Goal: Task Accomplishment & Management: Use online tool/utility

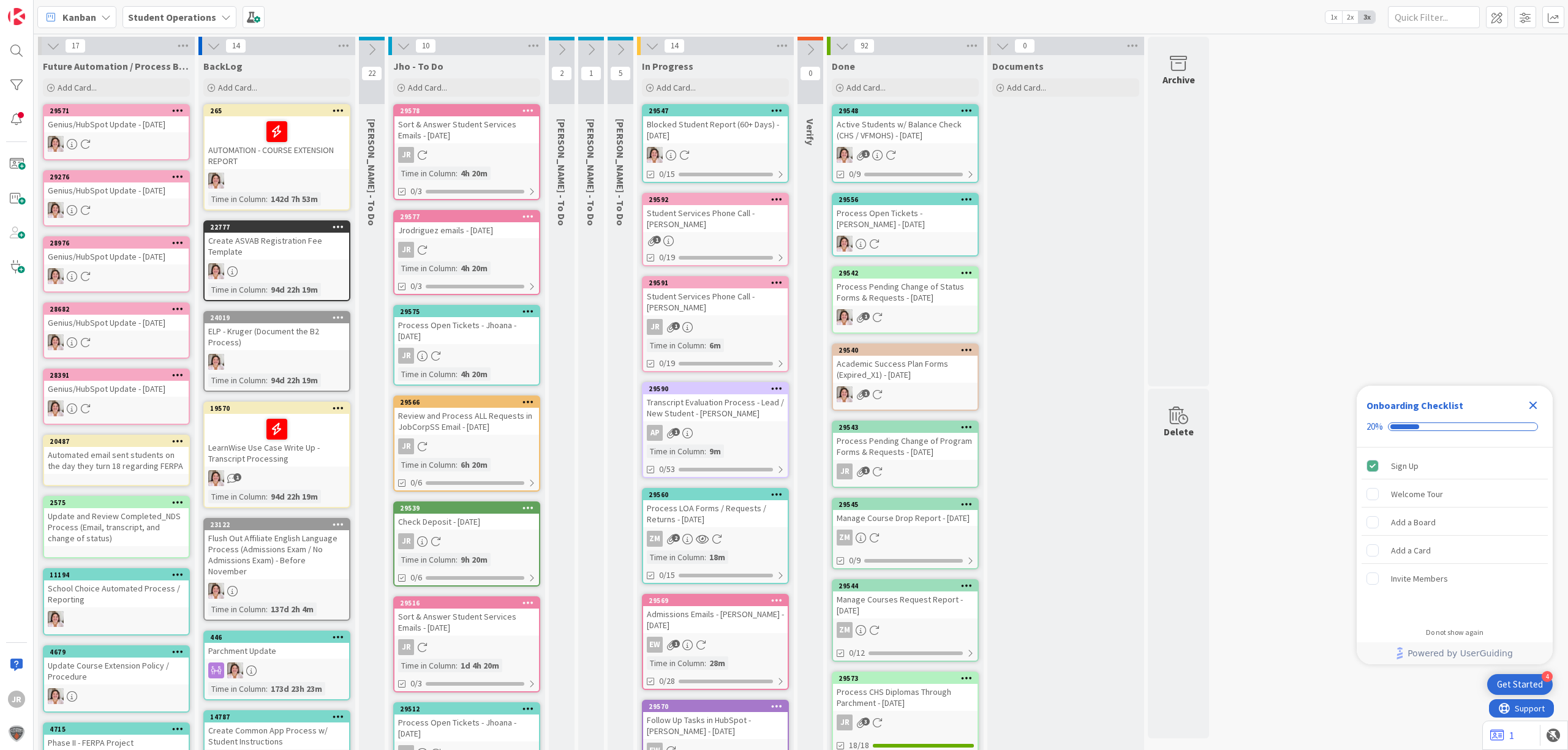
click at [738, 300] on div "Student Services Phone Call - [PERSON_NAME]" at bounding box center [715, 302] width 145 height 27
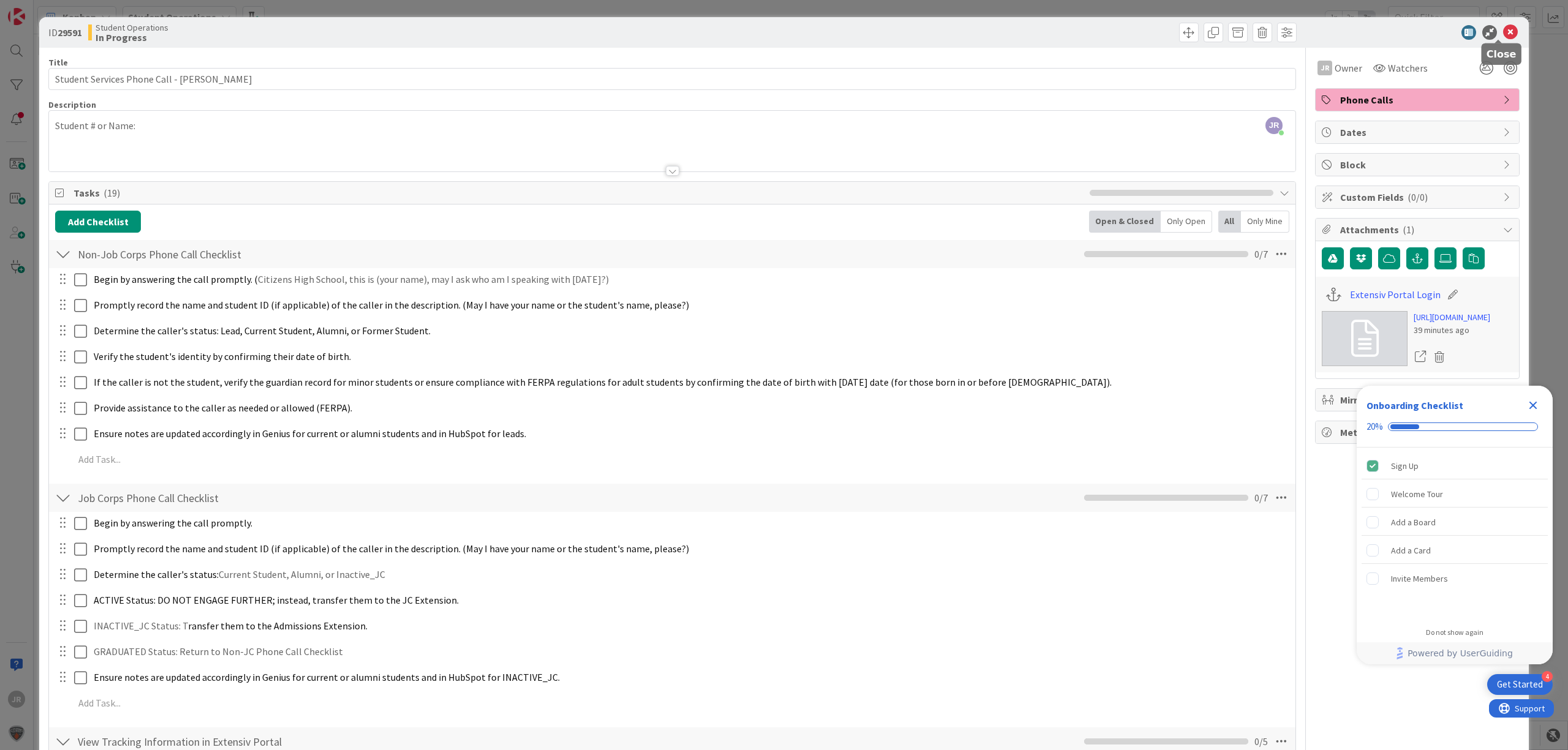
click at [1503, 37] on icon at bounding box center [1510, 32] width 15 height 15
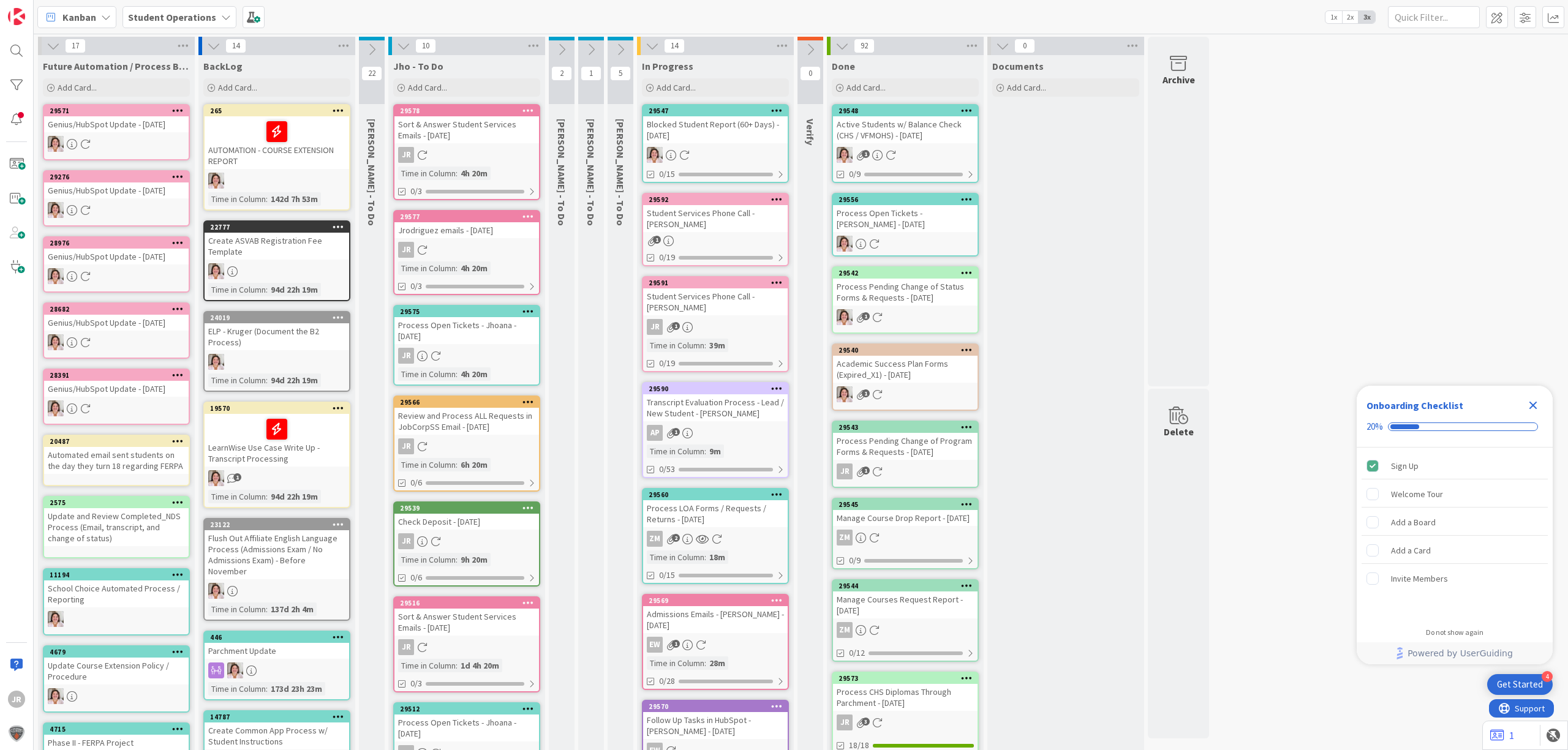
click at [1537, 405] on icon "Close Checklist" at bounding box center [1533, 405] width 15 height 15
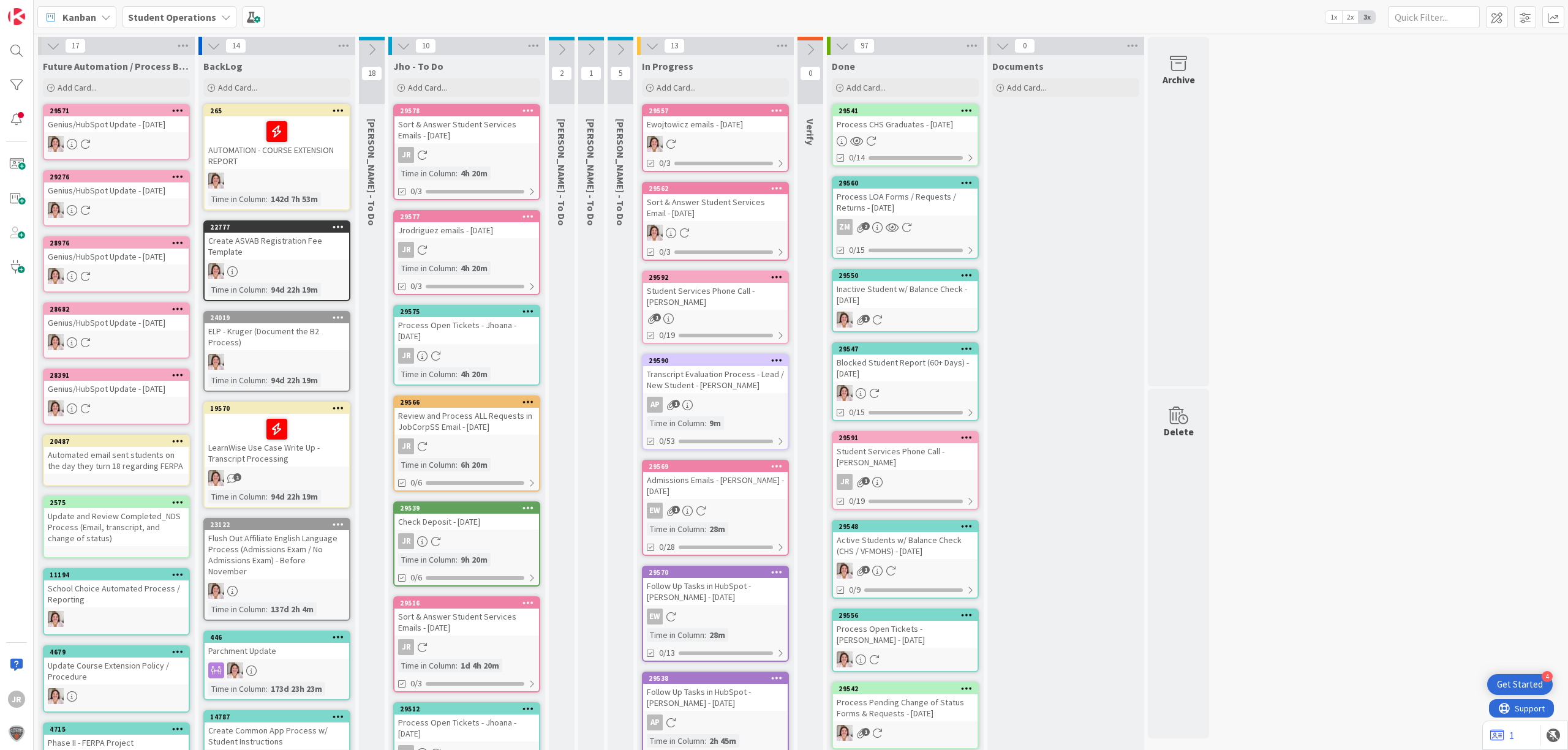
click at [555, 43] on icon at bounding box center [561, 49] width 13 height 13
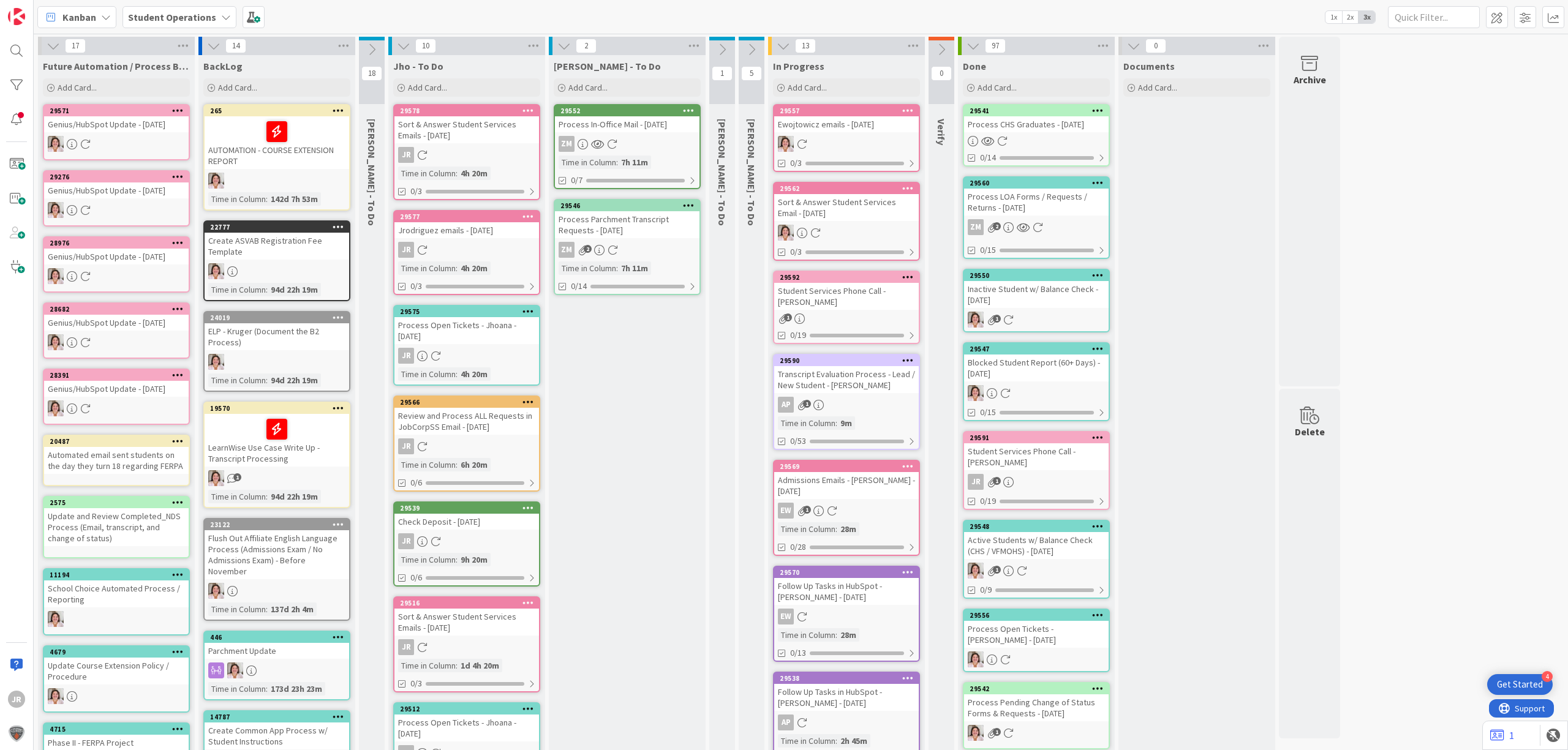
click at [562, 49] on icon at bounding box center [564, 45] width 13 height 13
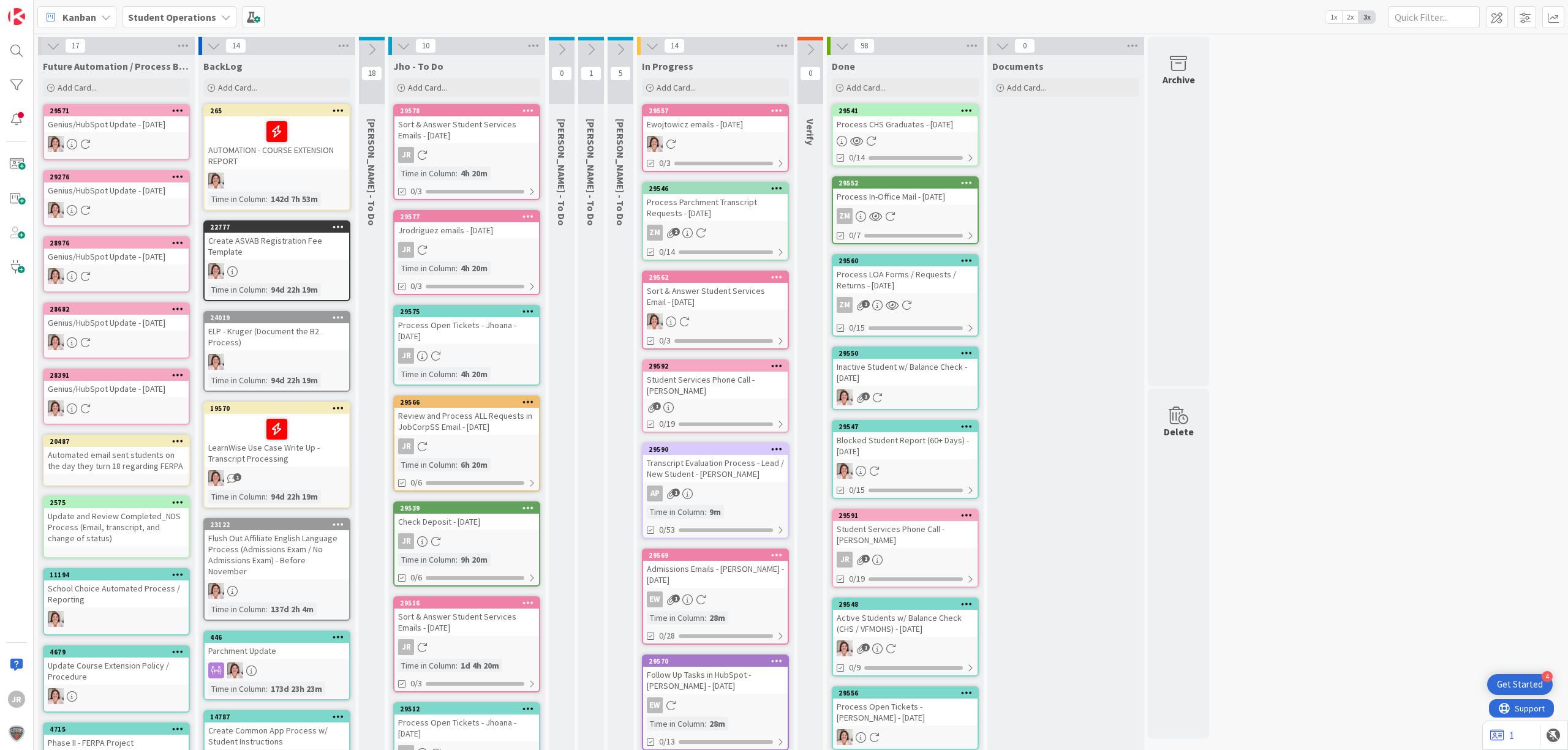
click at [528, 515] on div "Check Deposit - [DATE]" at bounding box center [466, 522] width 145 height 16
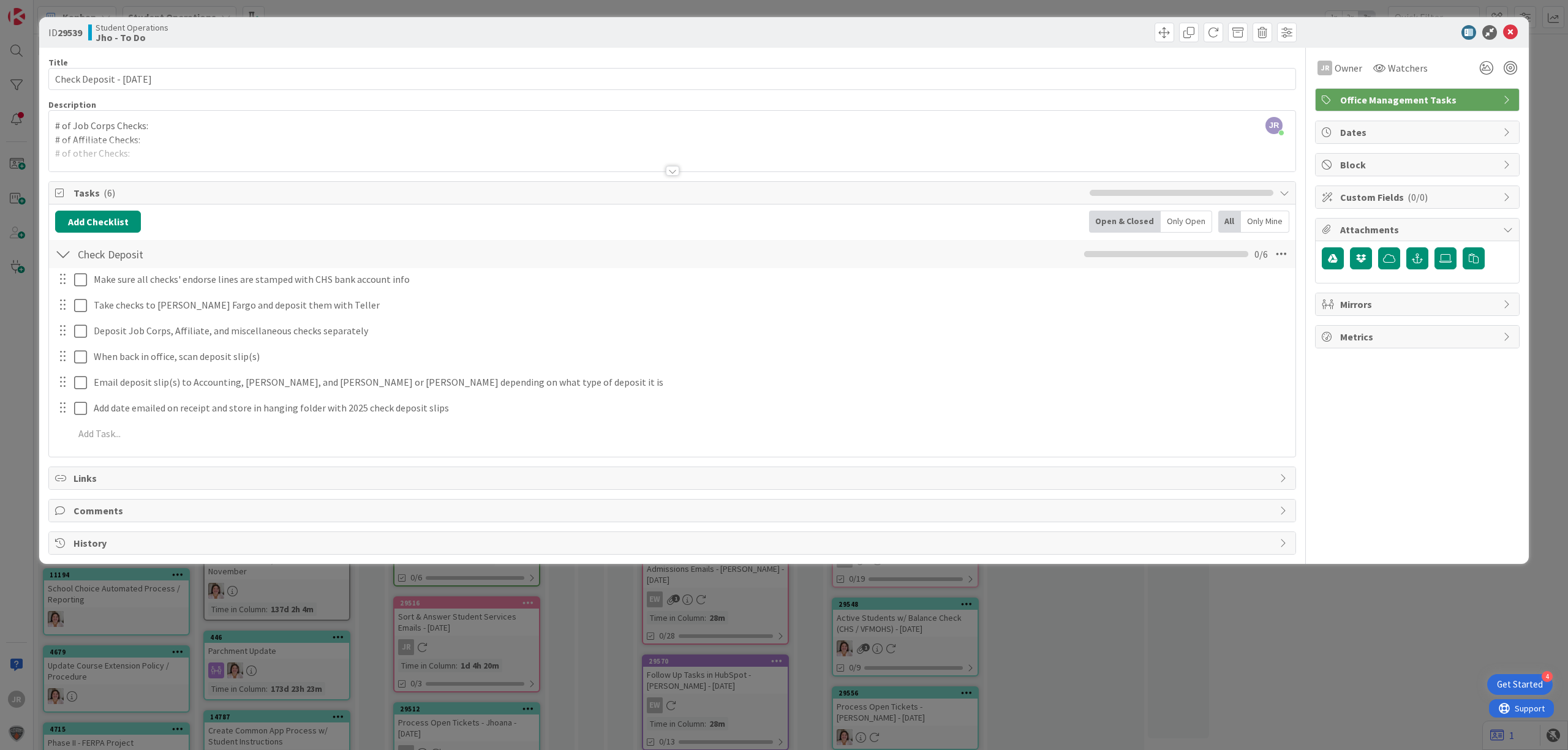
click at [153, 507] on span "Comments" at bounding box center [674, 511] width 1200 height 15
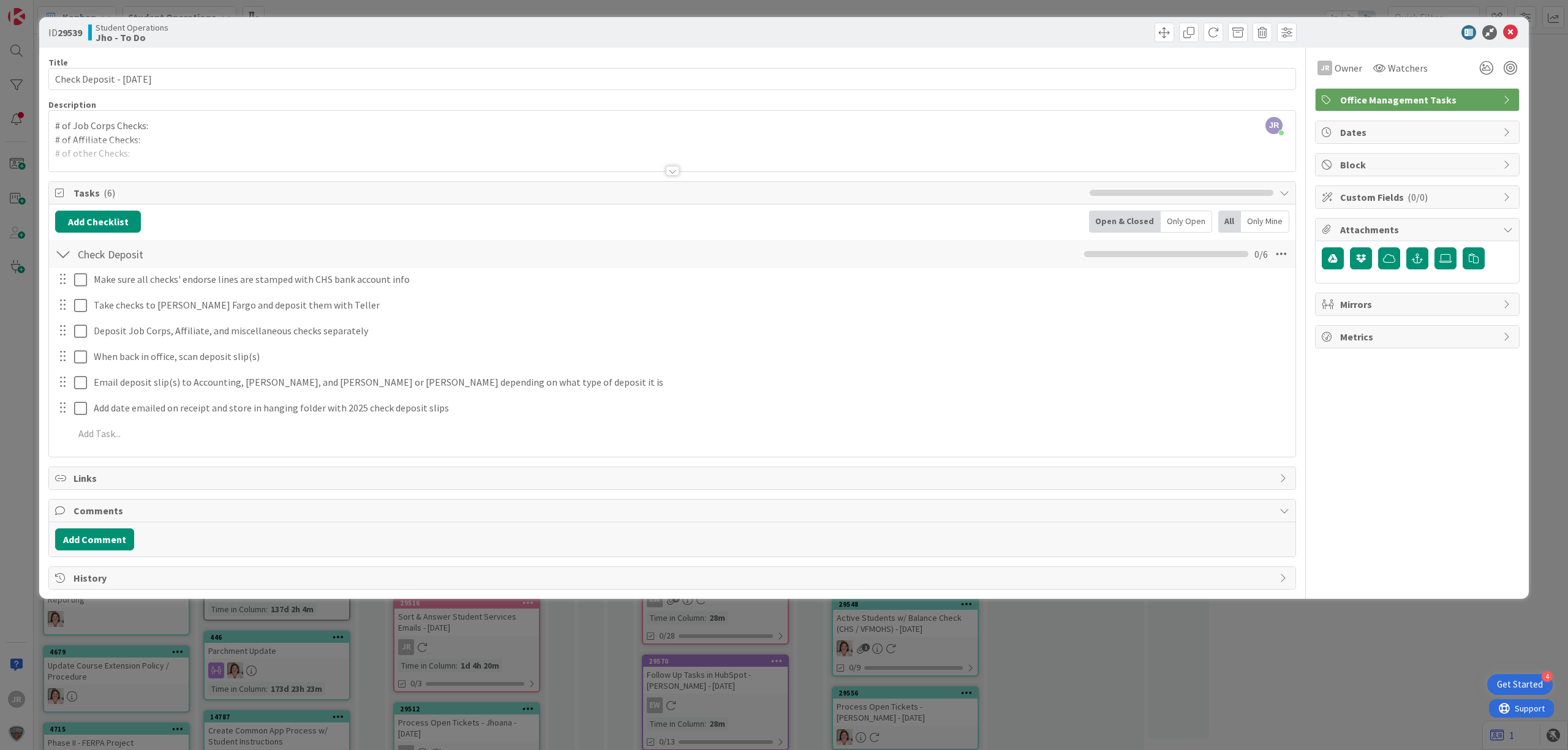
click at [117, 529] on div "Add Comment" at bounding box center [672, 540] width 1246 height 34
click at [113, 533] on button "Add Comment" at bounding box center [94, 540] width 79 height 22
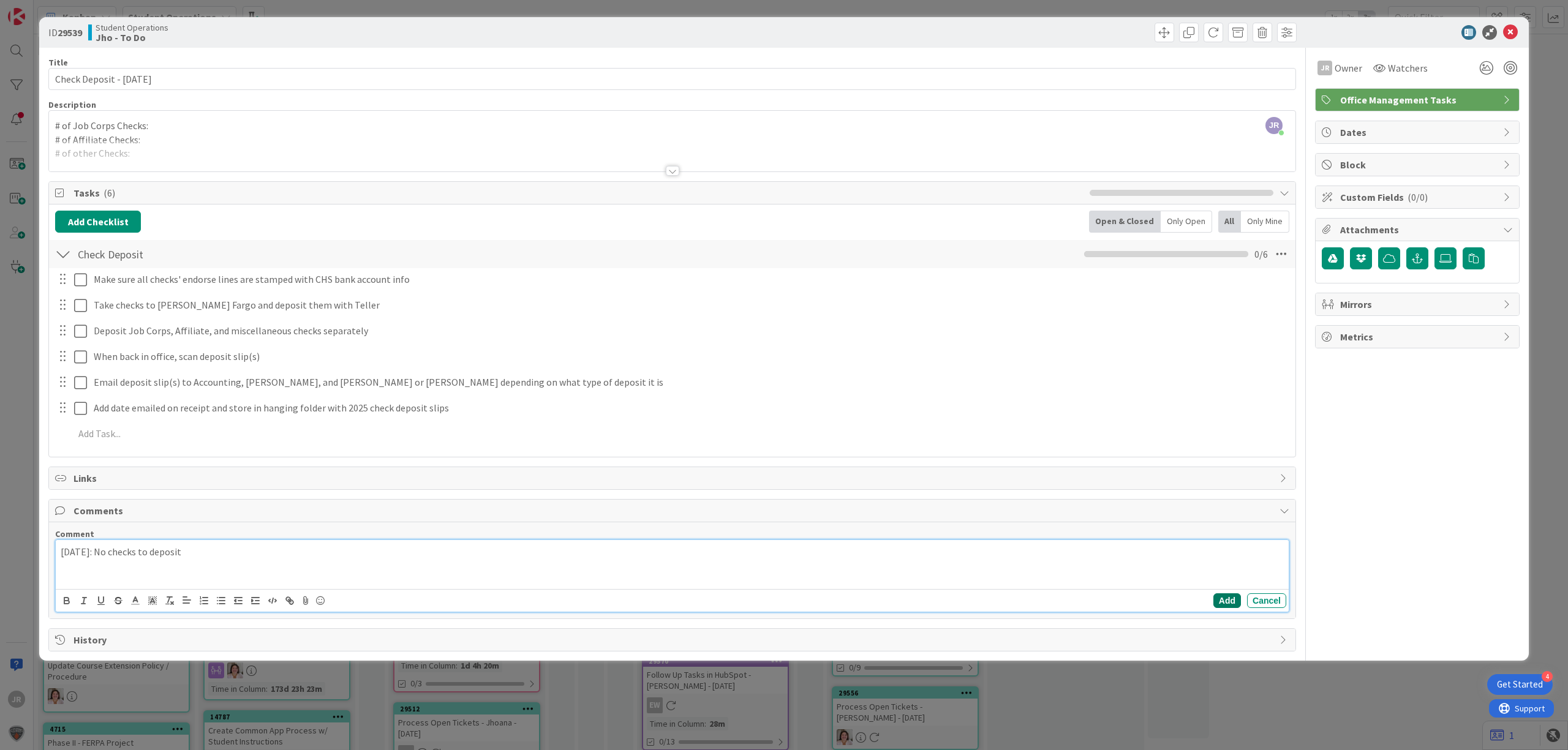
click at [1228, 603] on button "Add" at bounding box center [1227, 601] width 27 height 15
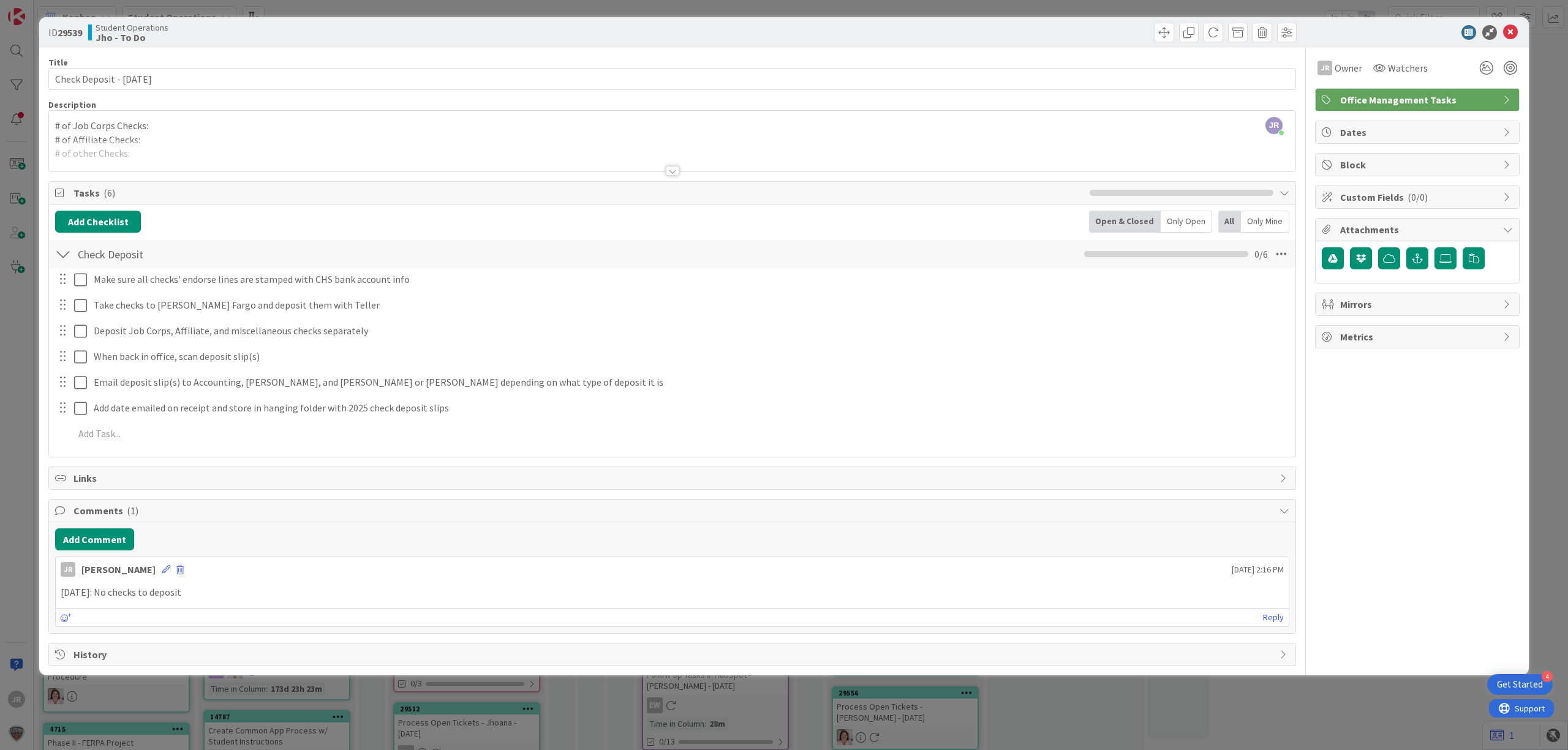
click at [1156, 45] on div "ID 29539 Student Operations Jho - To Do" at bounding box center [784, 32] width 1490 height 31
click at [1162, 34] on span at bounding box center [1164, 32] width 20 height 20
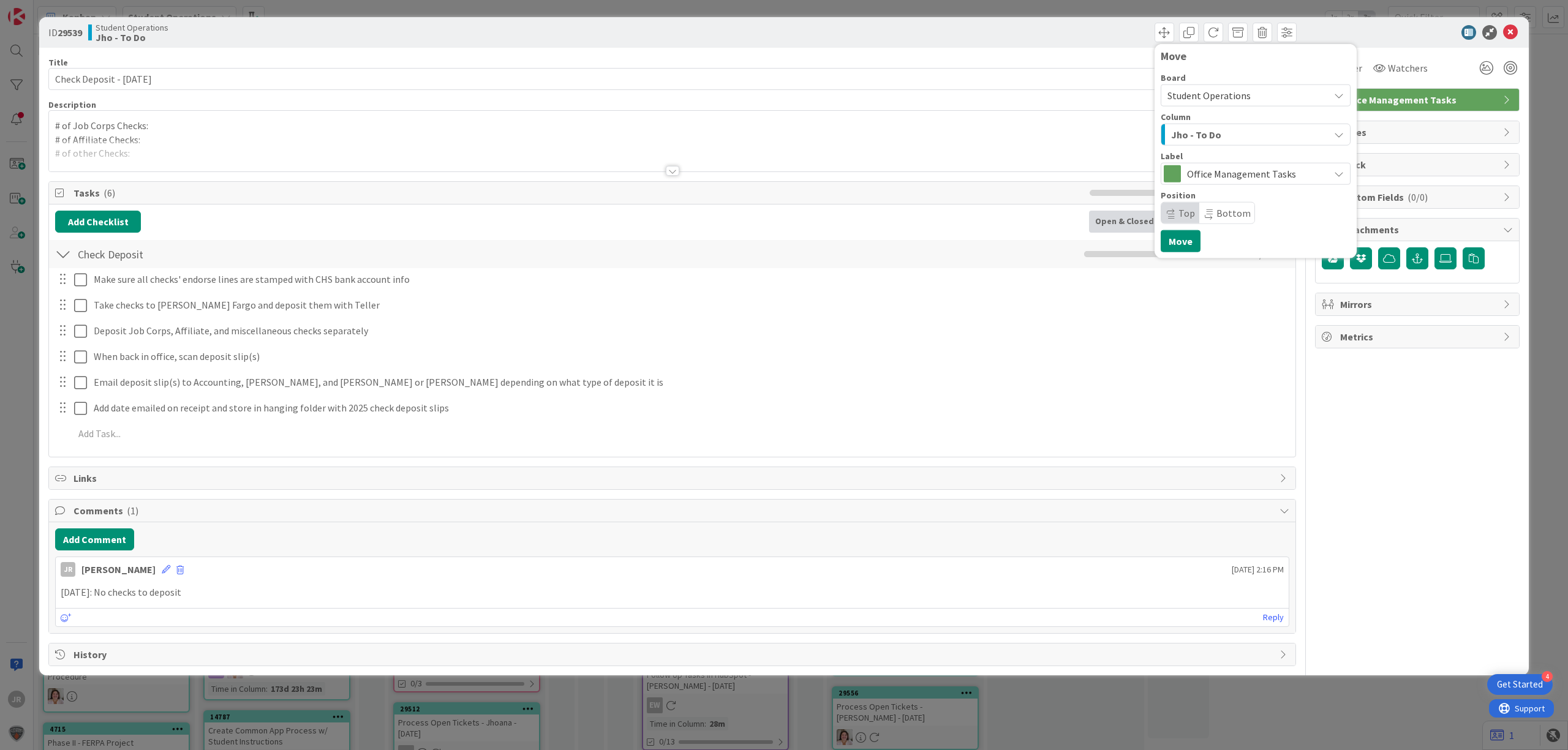
click at [1196, 134] on span "Jho - To Do" at bounding box center [1196, 135] width 50 height 16
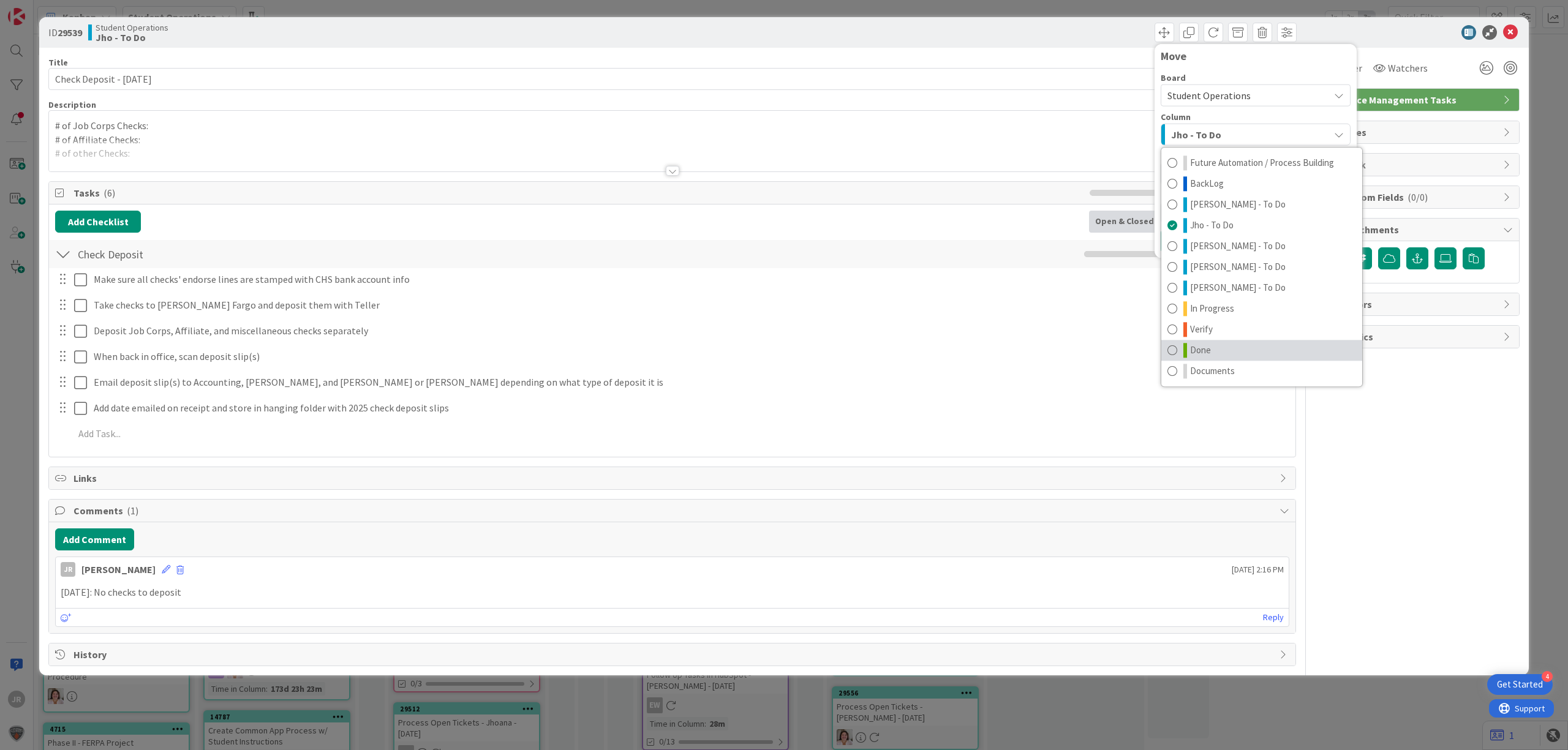
click at [1211, 346] on link "Done" at bounding box center [1262, 350] width 201 height 21
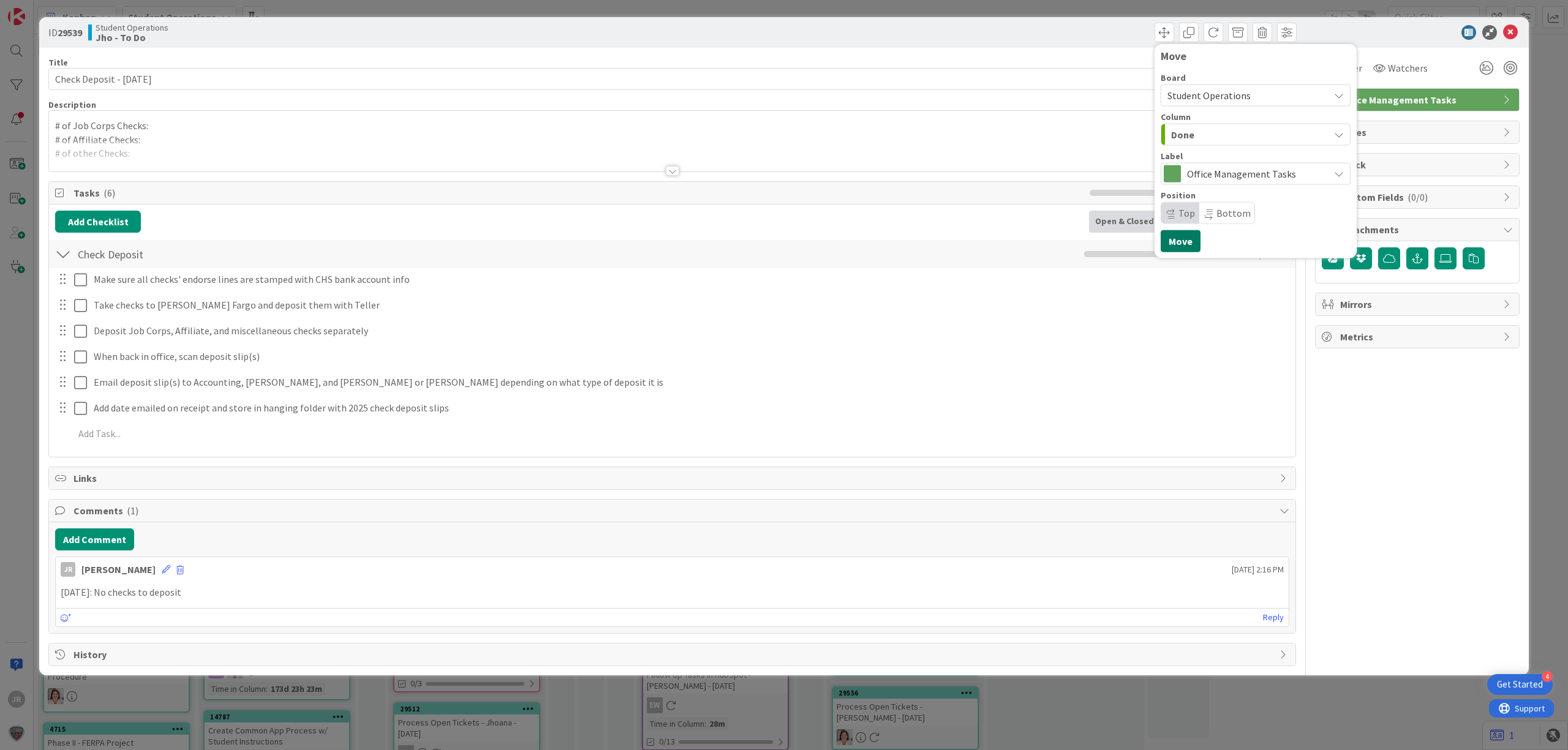
click at [1187, 245] on button "Move" at bounding box center [1181, 241] width 40 height 22
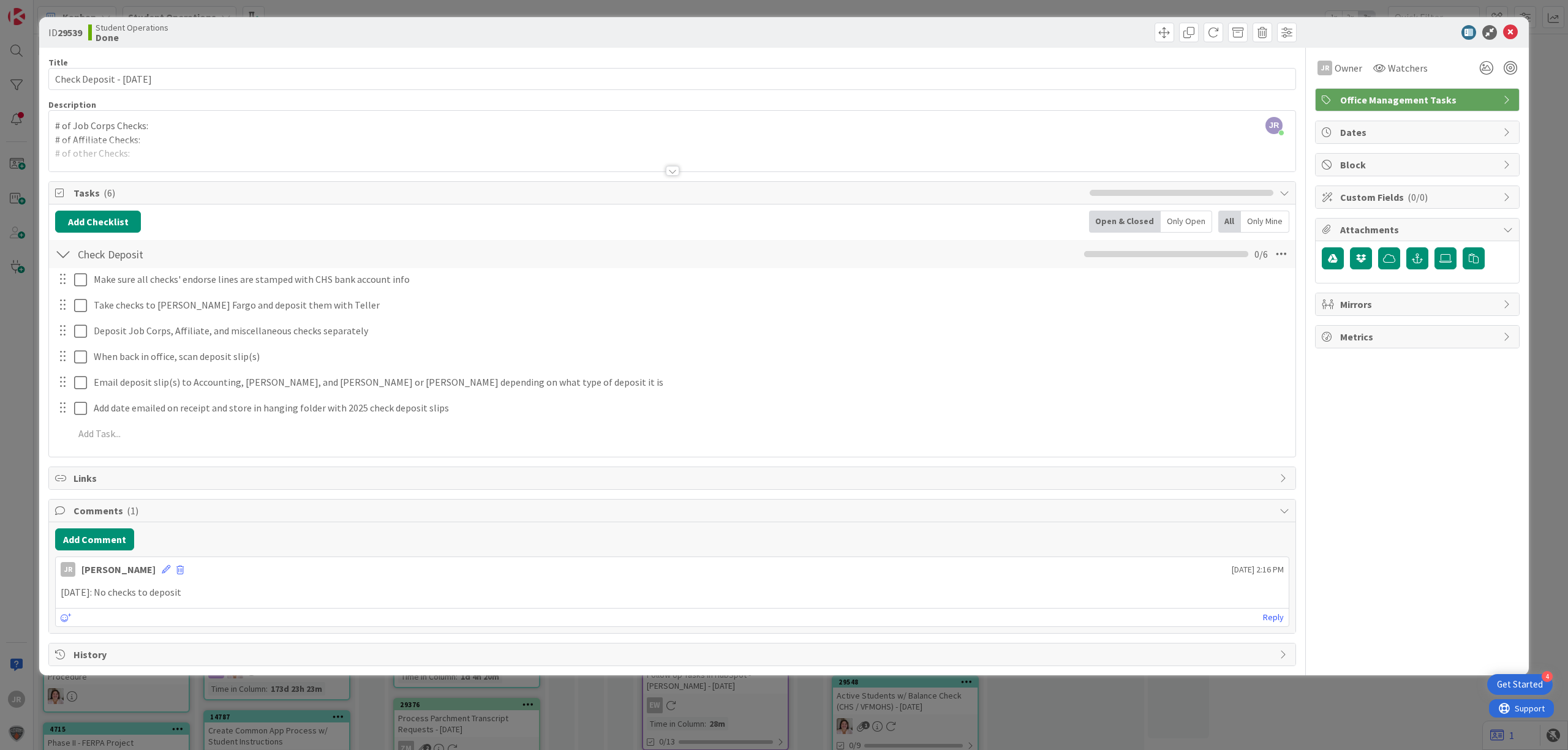
click at [1061, 7] on div "ID 29539 Student Operations Done Move Move Title 26 / 128 Check Deposit - [DATE…" at bounding box center [784, 375] width 1568 height 750
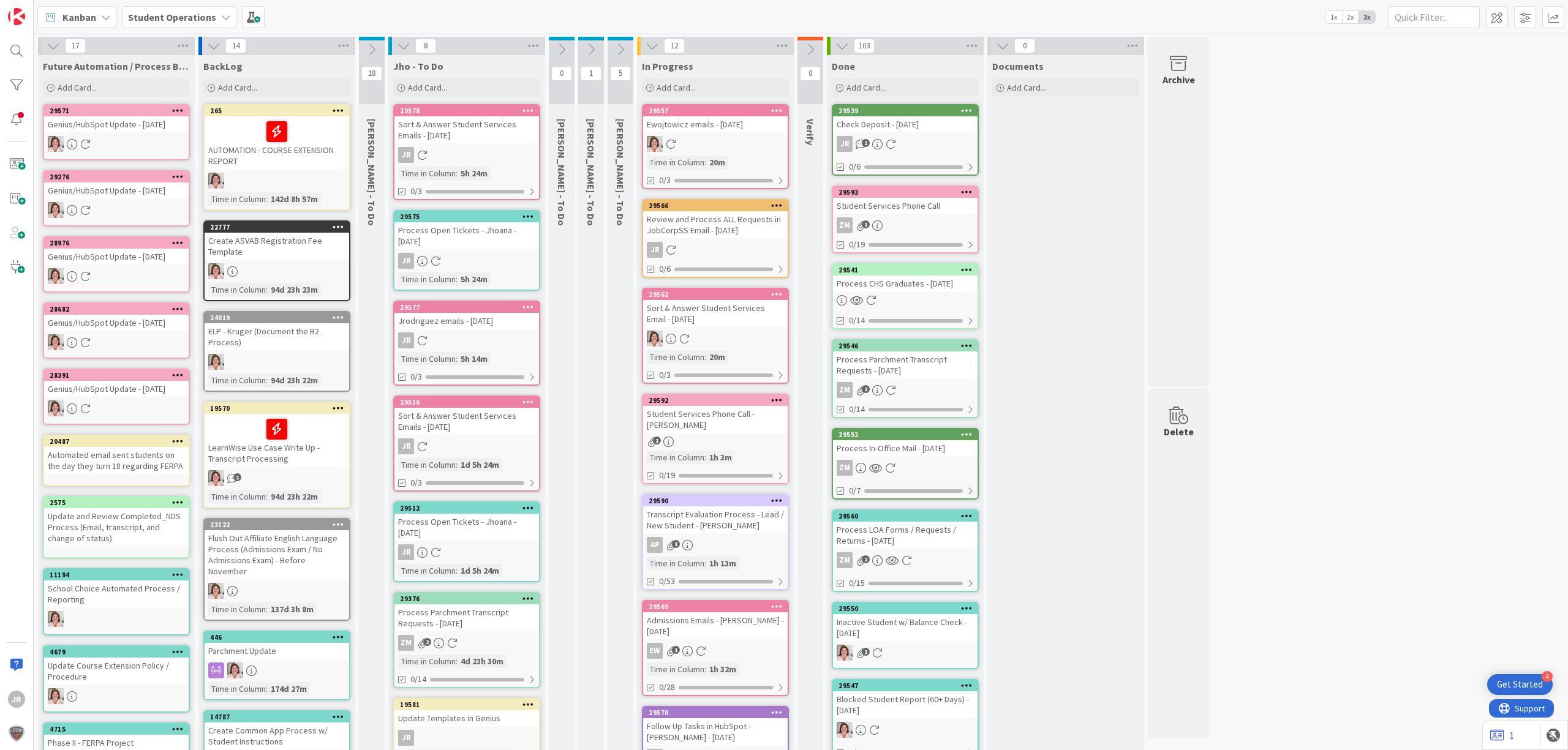
click at [528, 400] on icon at bounding box center [528, 401] width 12 height 9
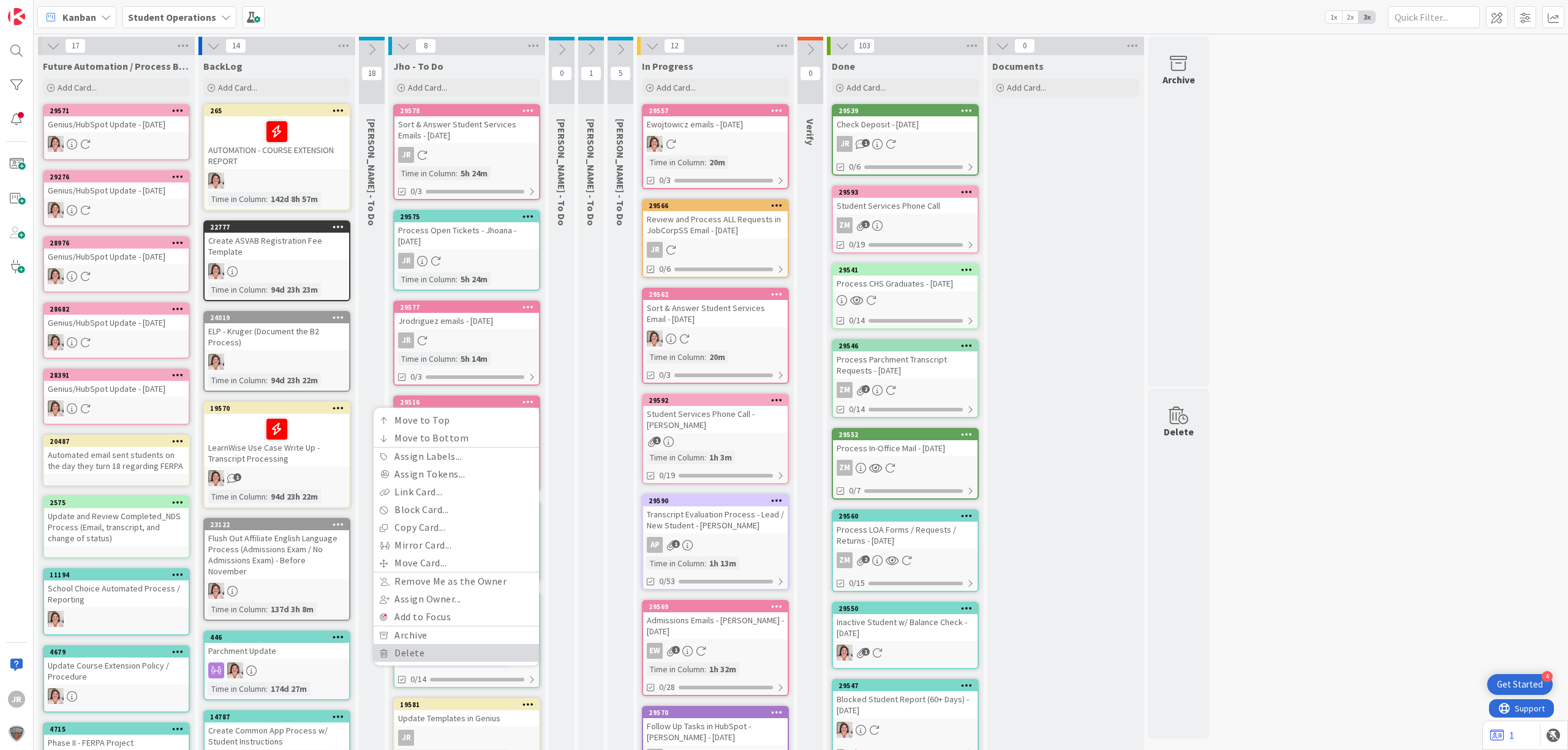
click at [469, 644] on link "Delete" at bounding box center [456, 653] width 165 height 18
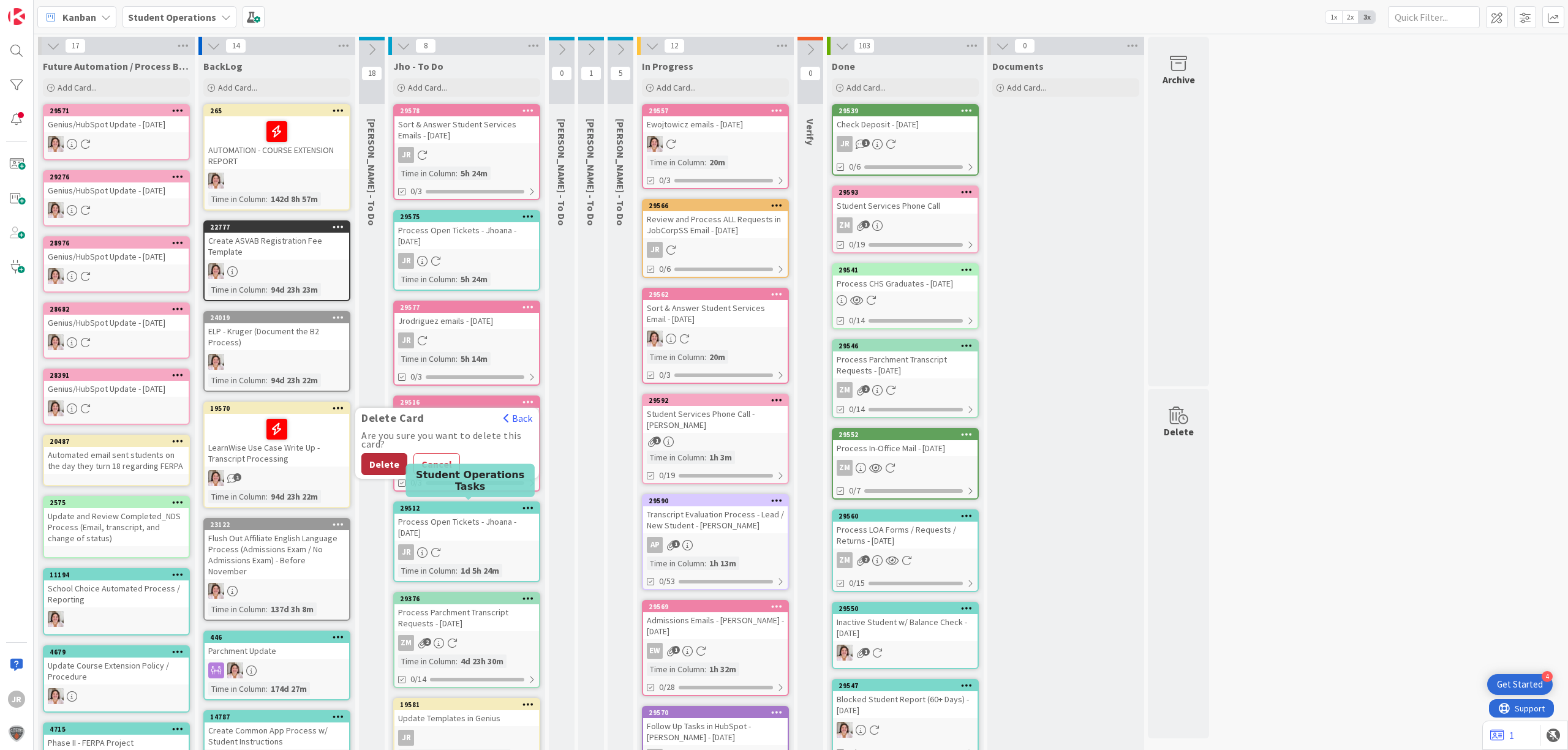
click at [388, 468] on button "Delete" at bounding box center [384, 464] width 46 height 22
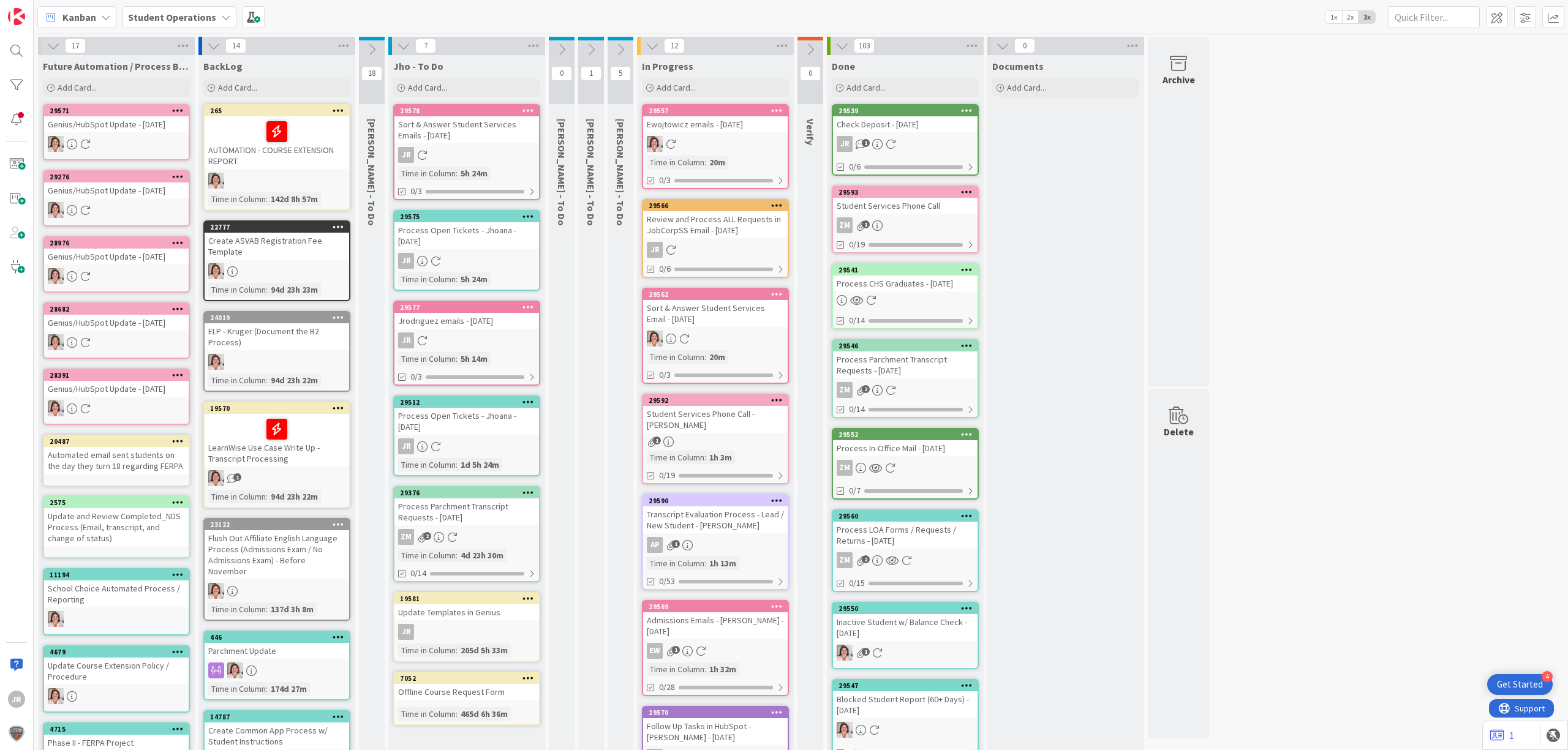
click at [525, 397] on icon at bounding box center [528, 401] width 12 height 9
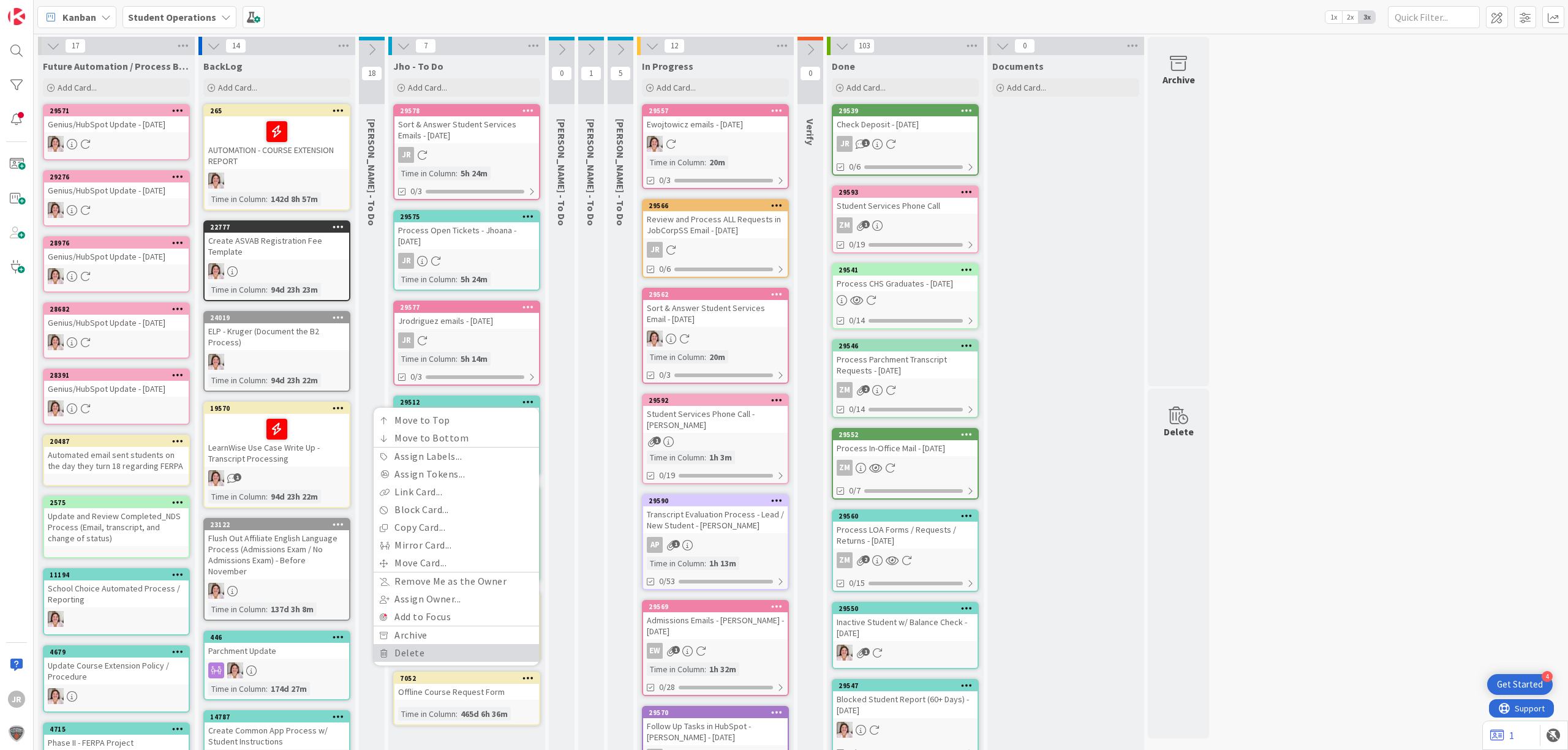
click at [448, 650] on link "Delete" at bounding box center [456, 653] width 165 height 18
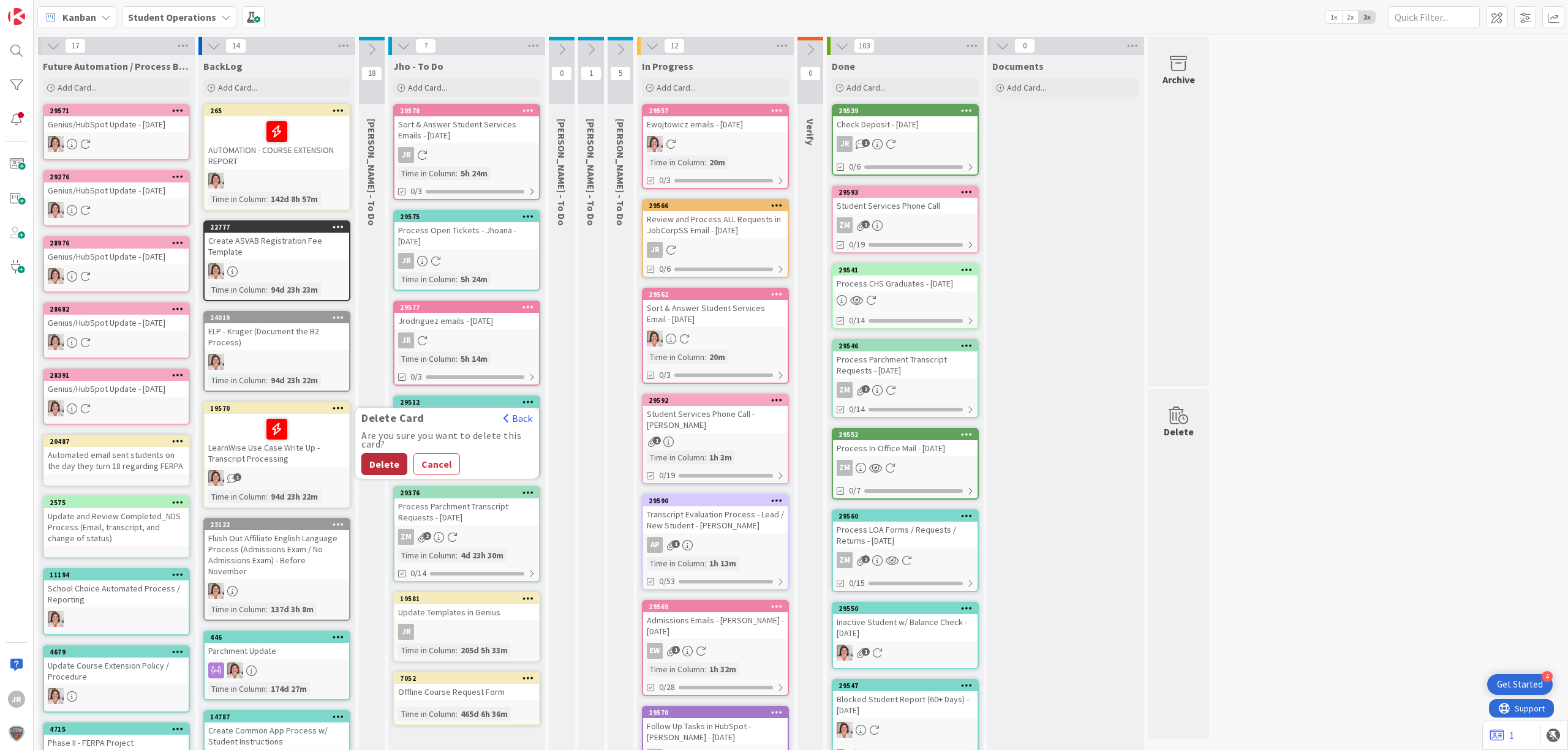
click at [397, 458] on button "Delete" at bounding box center [384, 464] width 46 height 22
